Goal: Task Accomplishment & Management: Manage account settings

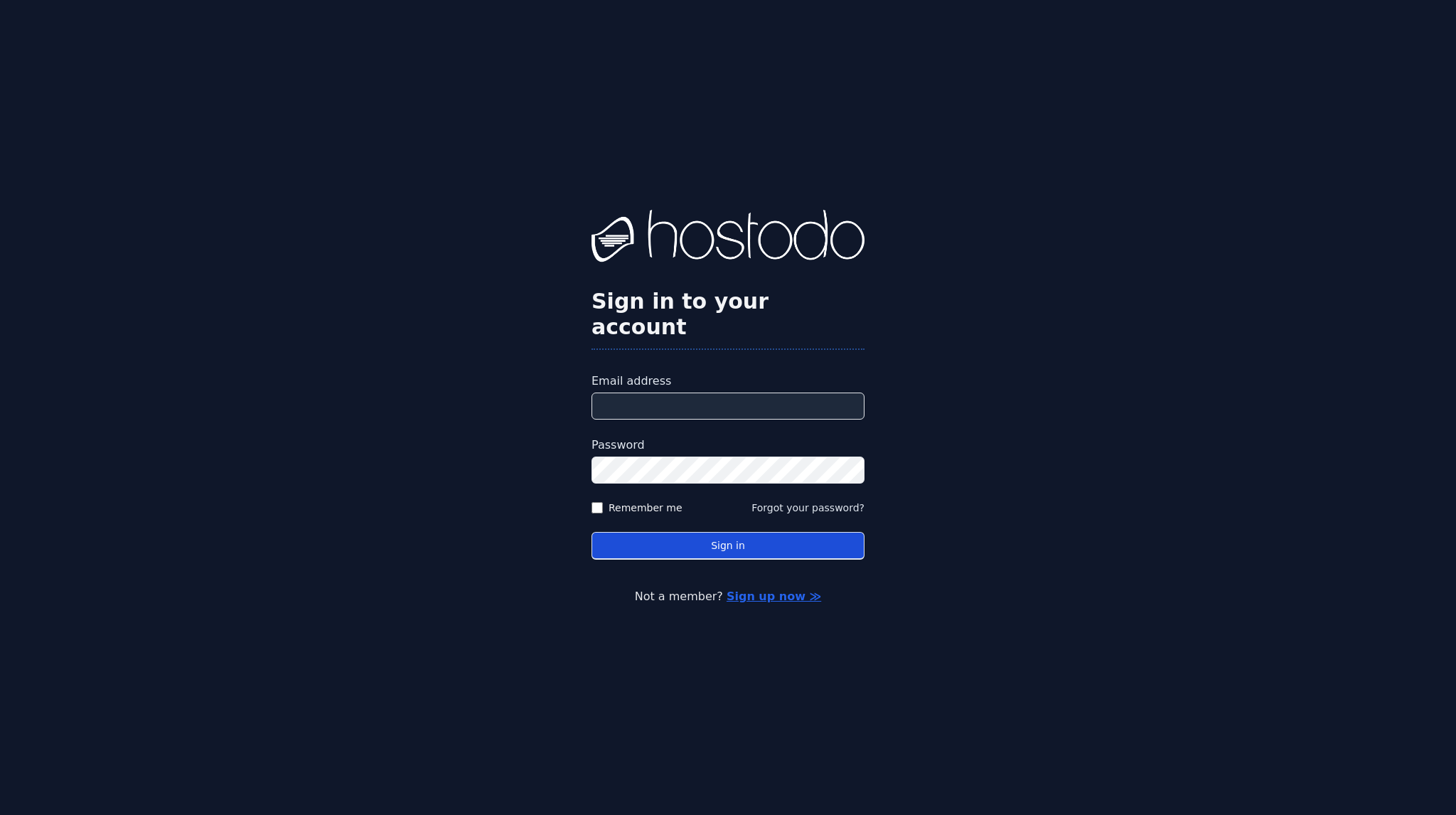
type input "**********"
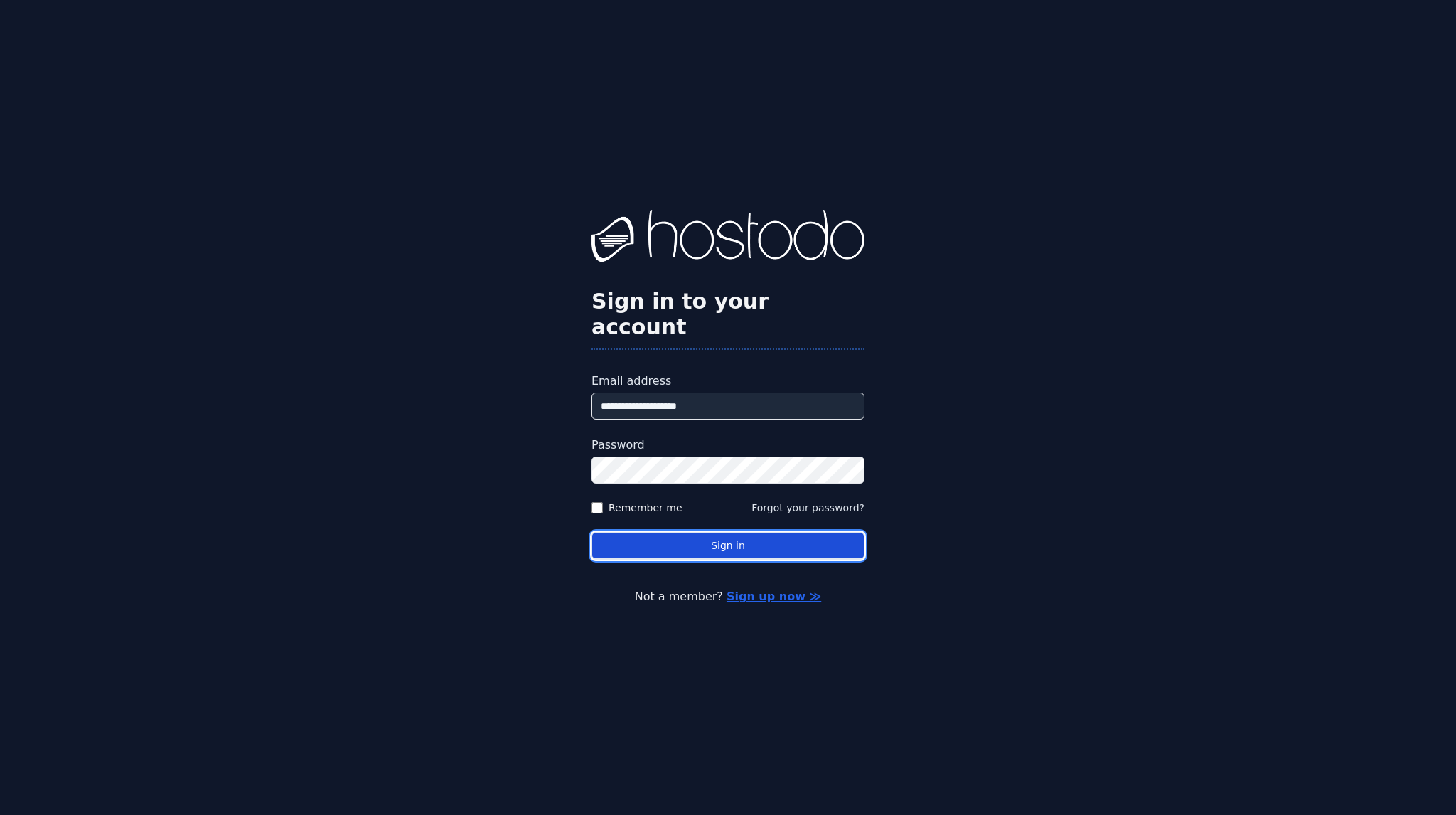
click at [736, 531] on button "Sign in" at bounding box center [728, 545] width 273 height 28
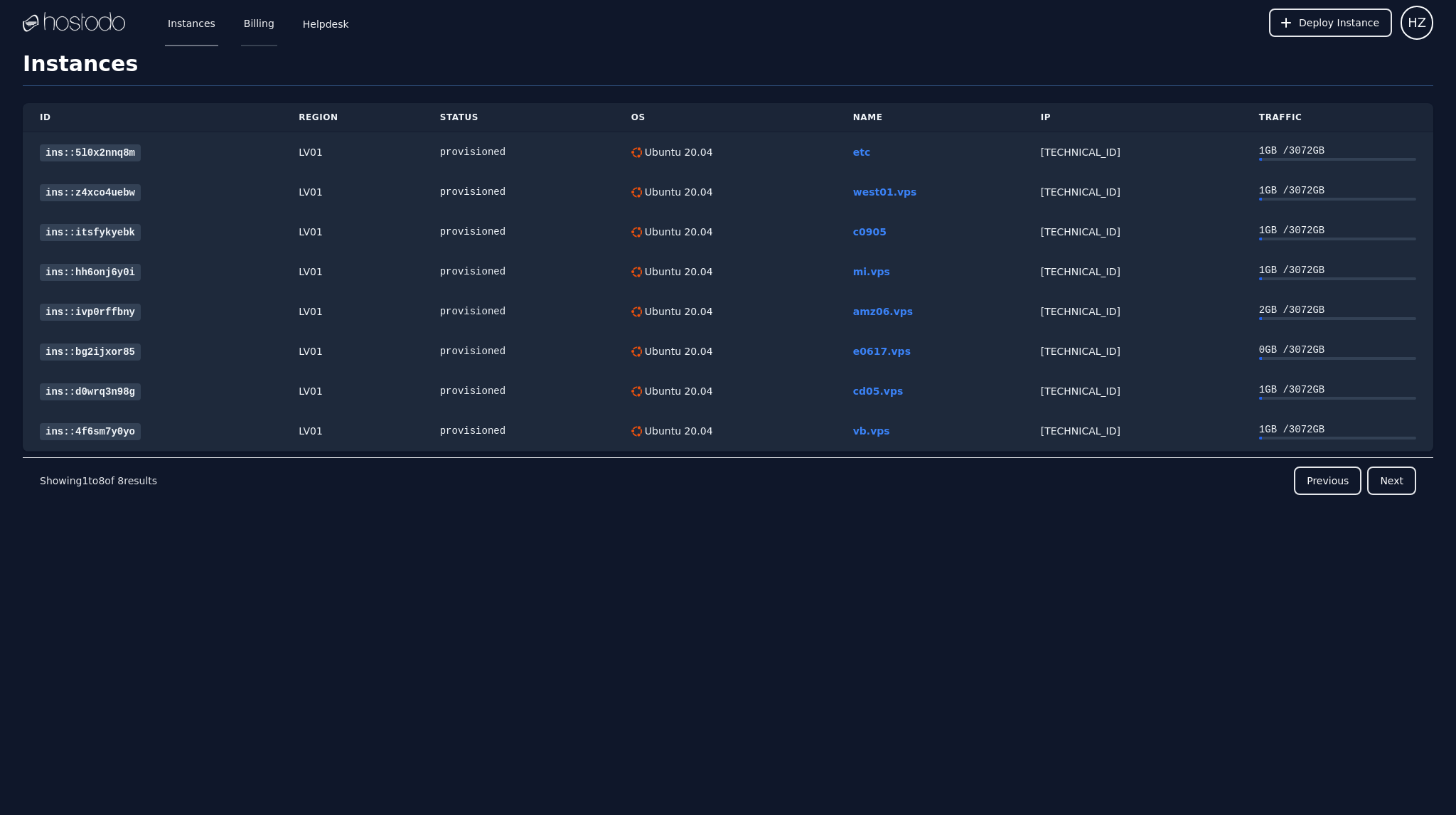
click at [260, 29] on link "Billing" at bounding box center [259, 22] width 36 height 47
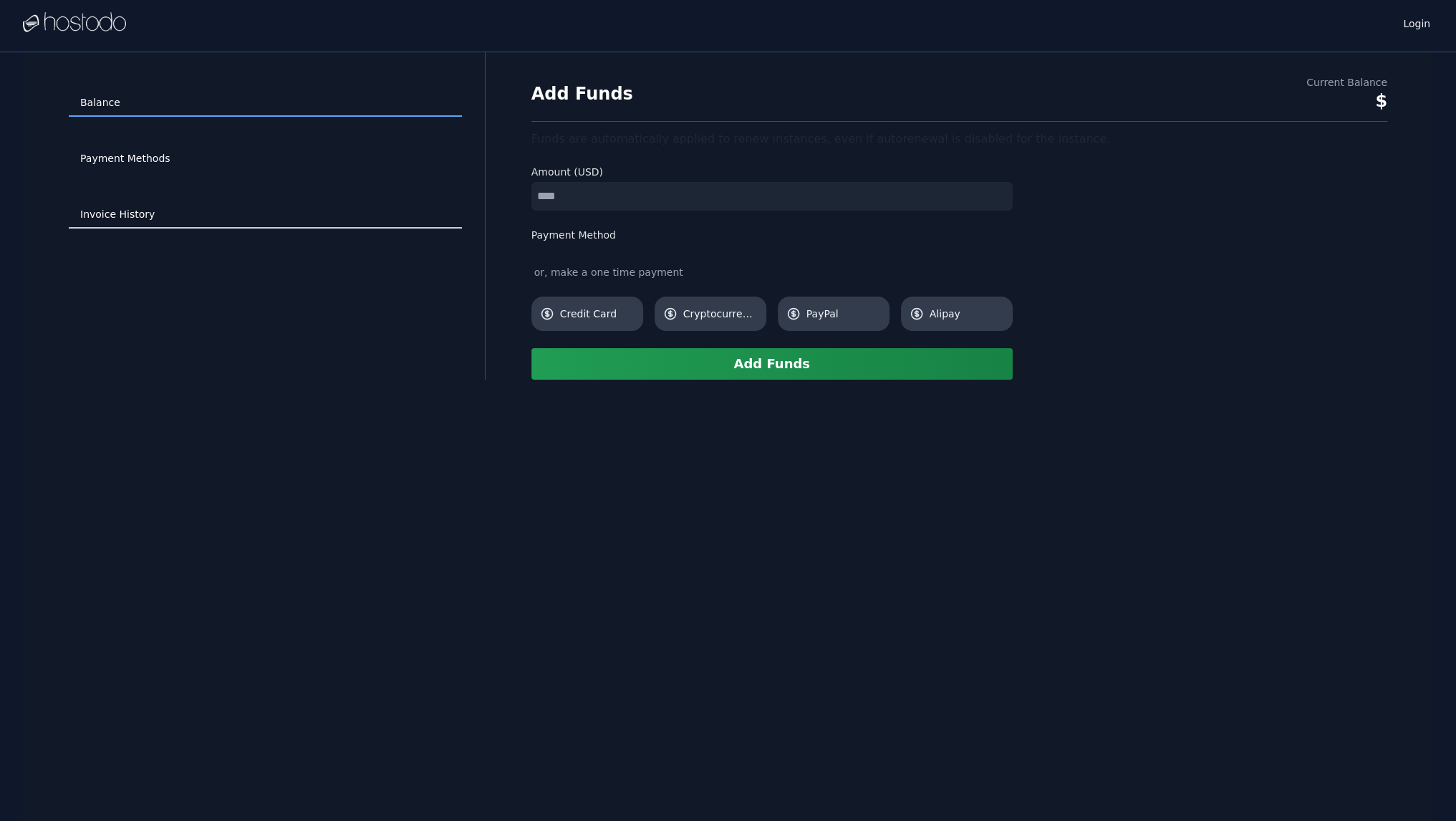
click at [122, 218] on link "Invoice History" at bounding box center [265, 215] width 393 height 27
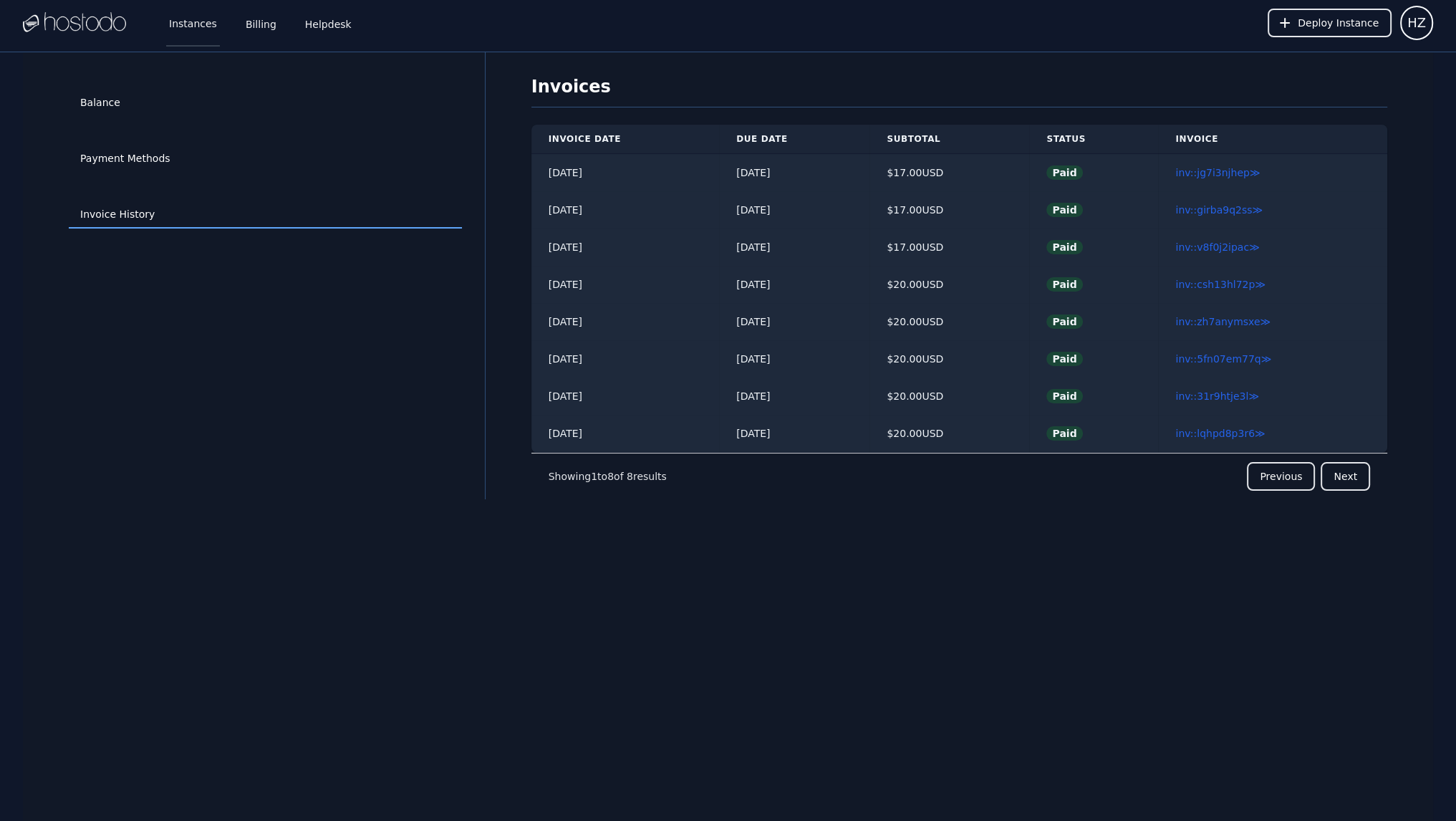
click at [202, 23] on link "Instances" at bounding box center [193, 23] width 54 height 48
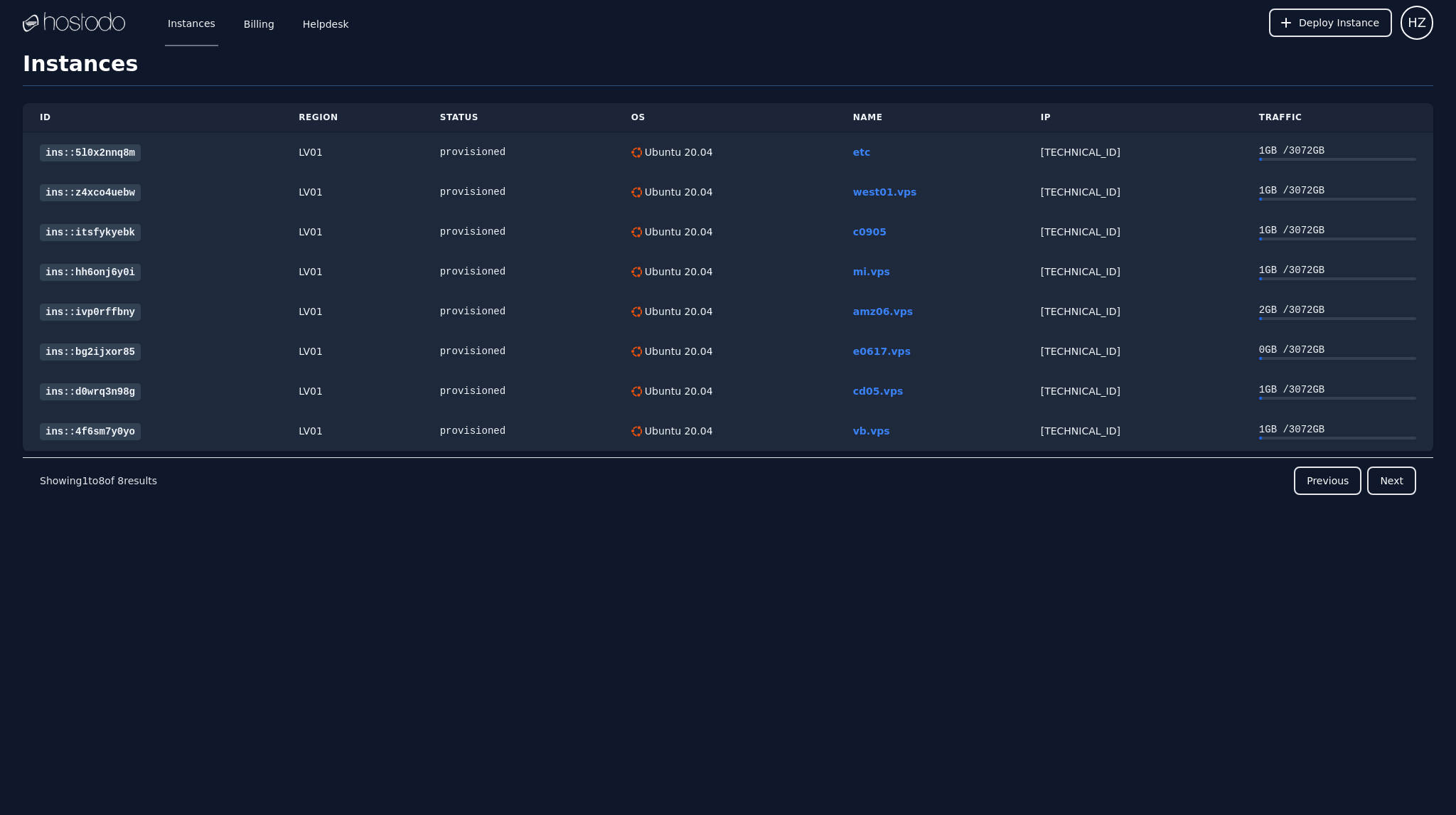
click at [601, 580] on div "Instances Billing Helpdesk Deploy Instance HZ Instances SSH Keys Billing Helpde…" at bounding box center [728, 407] width 1456 height 815
click at [1061, 349] on div "158.51.124.192" at bounding box center [1133, 351] width 184 height 14
click at [90, 354] on link "ins::bg2ijxor85" at bounding box center [91, 351] width 101 height 17
